Goal: Task Accomplishment & Management: Use online tool/utility

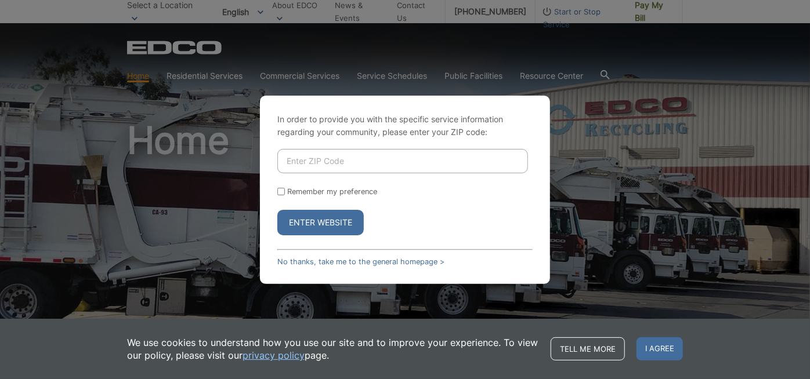
click at [381, 162] on input "Enter ZIP Code" at bounding box center [402, 161] width 251 height 24
type input "92024"
click at [328, 220] on button "Enter Website" at bounding box center [320, 223] width 86 height 26
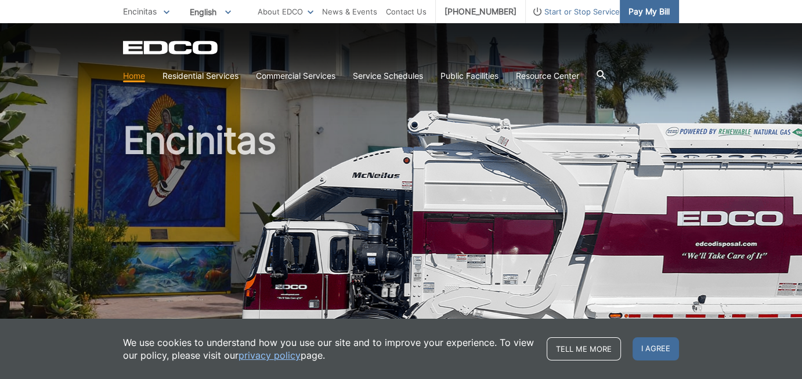
click at [647, 8] on span "Pay My Bill" at bounding box center [648, 11] width 41 height 13
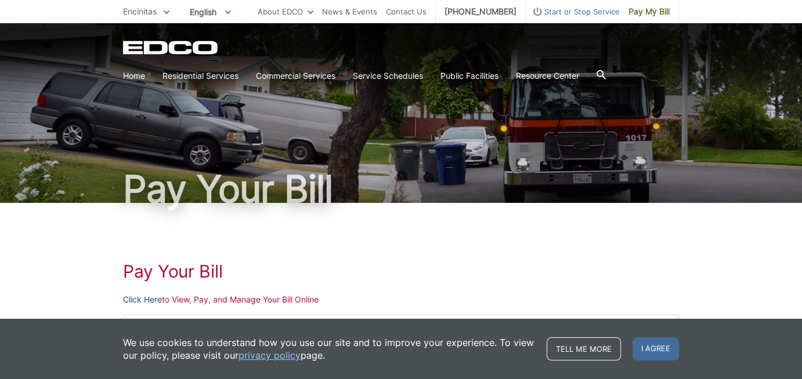
click at [154, 296] on link "Click Here" at bounding box center [142, 300] width 39 height 13
